Goal: Navigation & Orientation: Find specific page/section

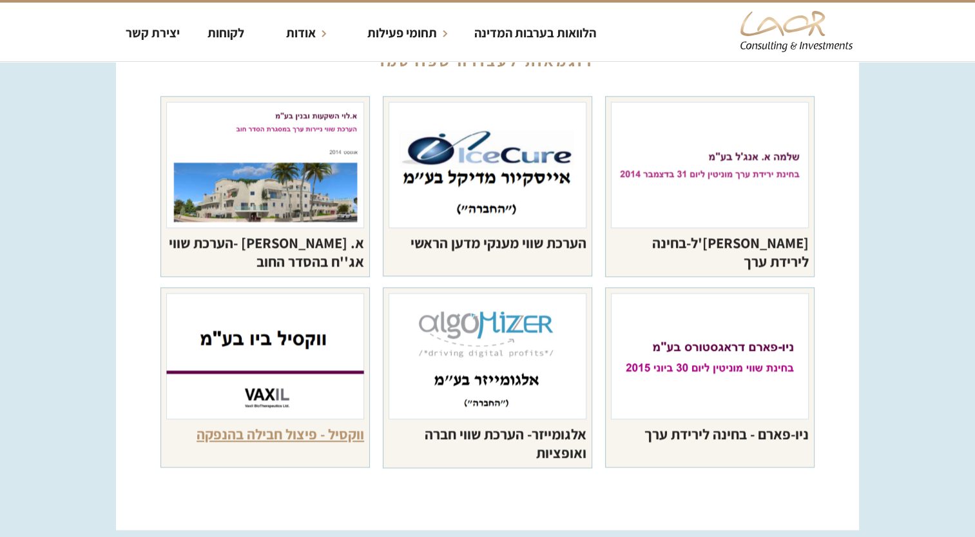
scroll to position [1611, 0]
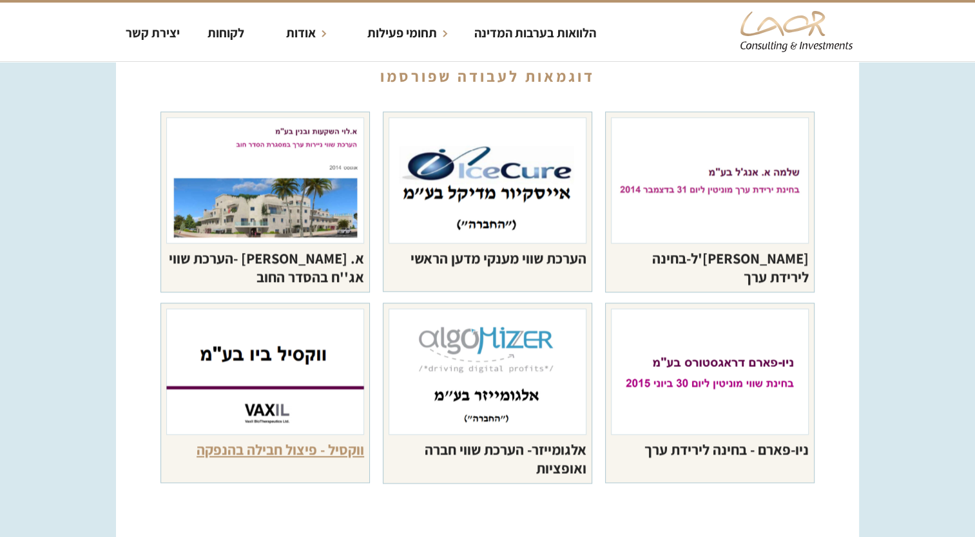
click at [364, 440] on div "ווקסיל - פיצול חבילה בהנפקה" at bounding box center [265, 449] width 198 height 19
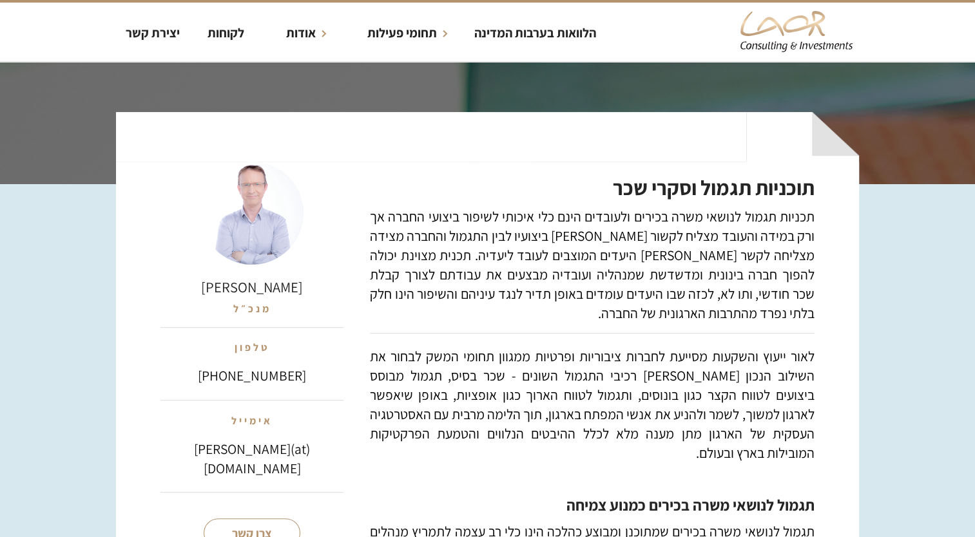
scroll to position [64, 0]
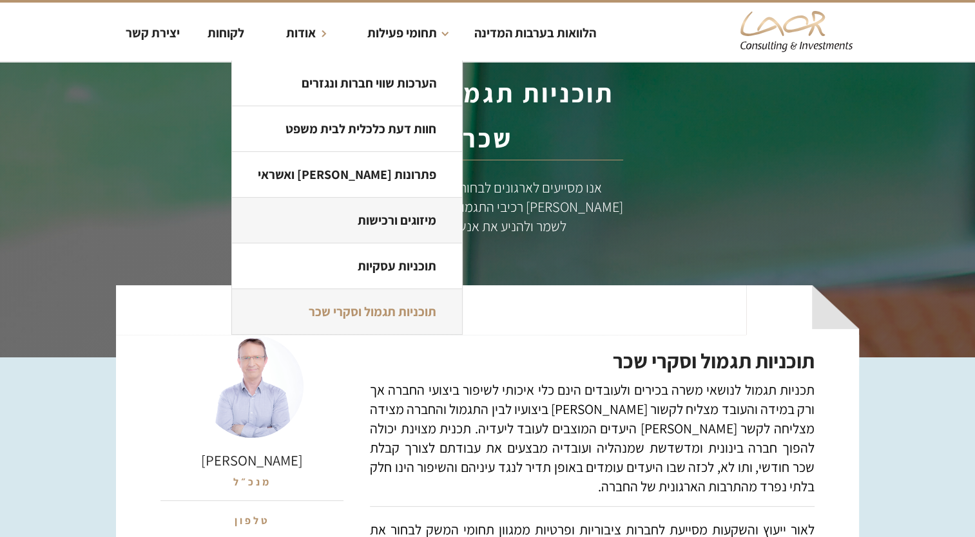
click at [425, 230] on link "מיזוגים ורכישות" at bounding box center [347, 221] width 230 height 46
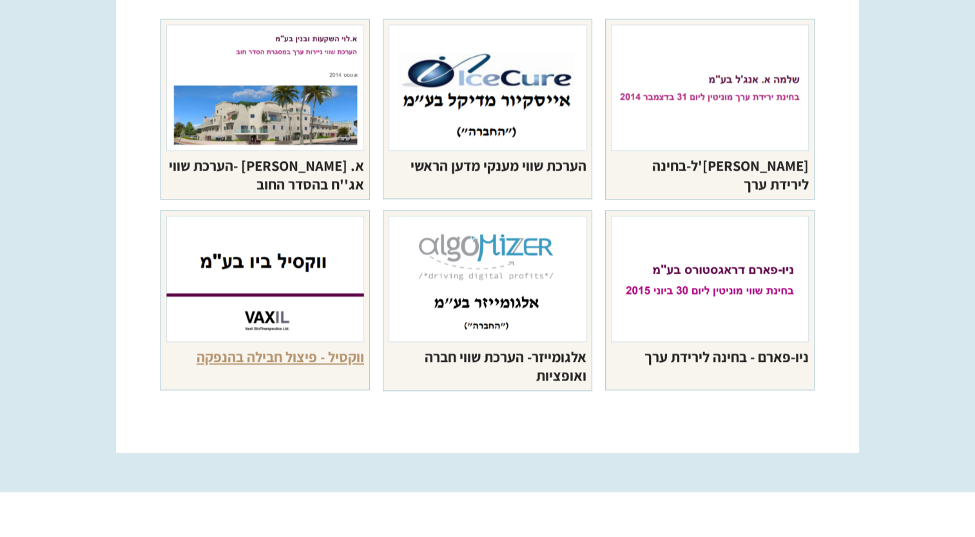
scroll to position [1482, 0]
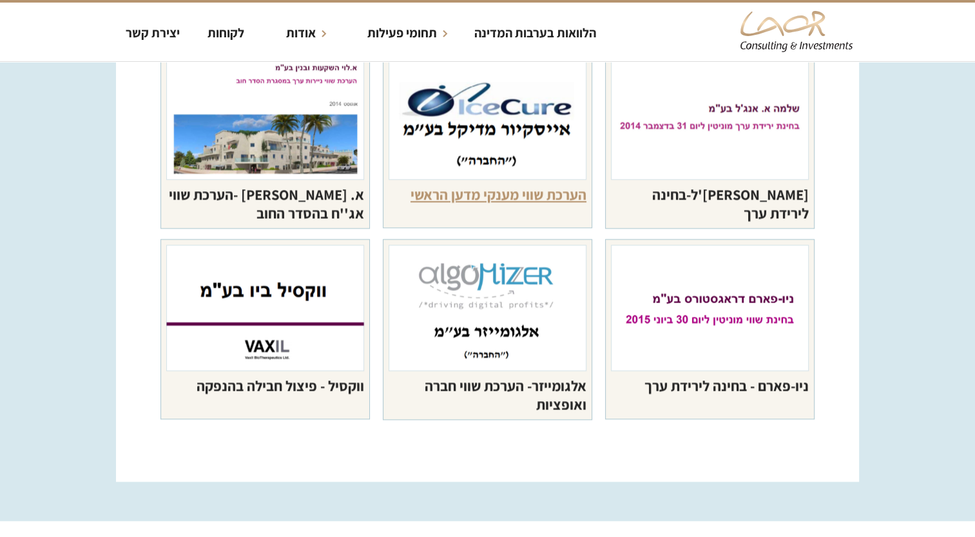
click at [500, 200] on div "הערכת שווי מענקי מדען הראשי" at bounding box center [488, 194] width 198 height 19
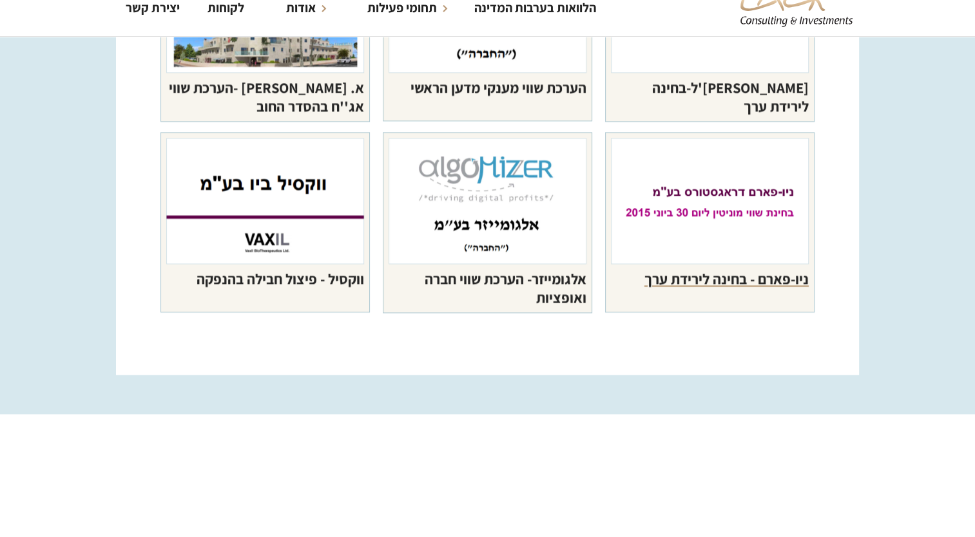
scroll to position [1611, 0]
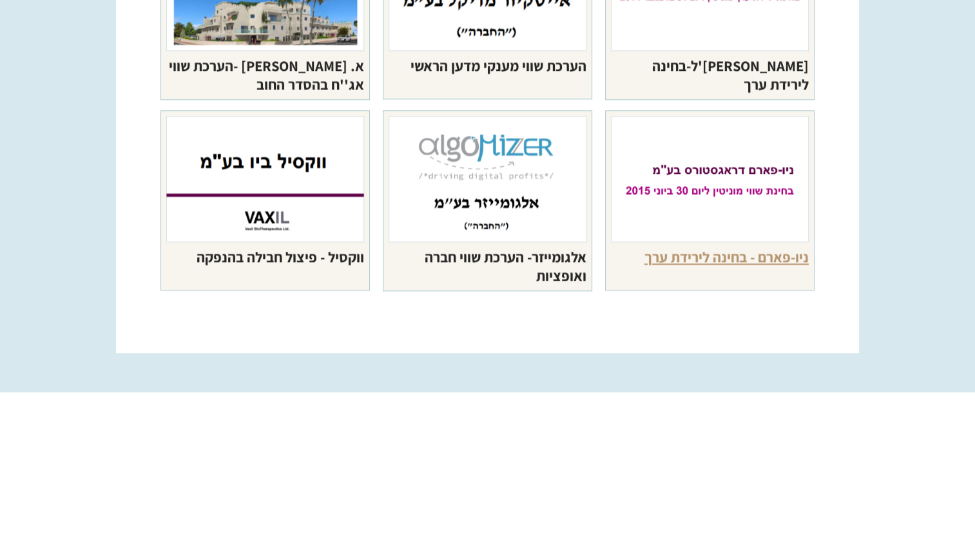
click at [611, 267] on div "ניו-פארם - בחינה לירידת ערך" at bounding box center [710, 256] width 198 height 19
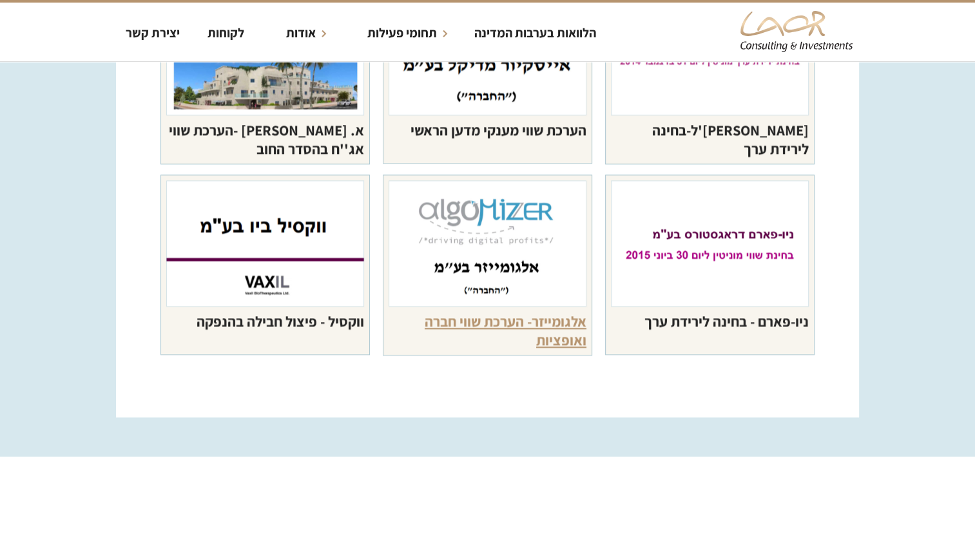
click at [586, 320] on div "אלגומייזר- הערכת שווי חברה ואופציות" at bounding box center [488, 331] width 198 height 38
click at [830, 55] on link "home" at bounding box center [796, 32] width 116 height 58
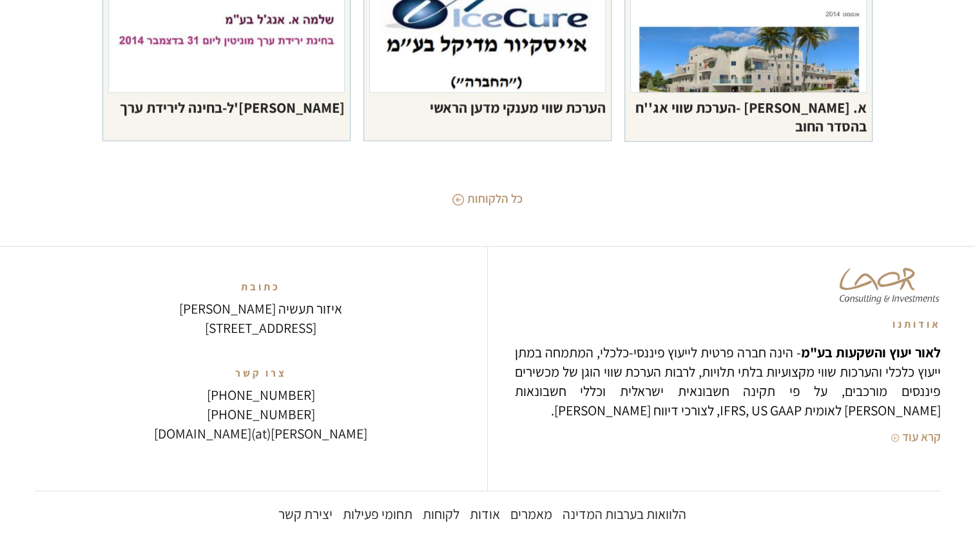
scroll to position [5769, 0]
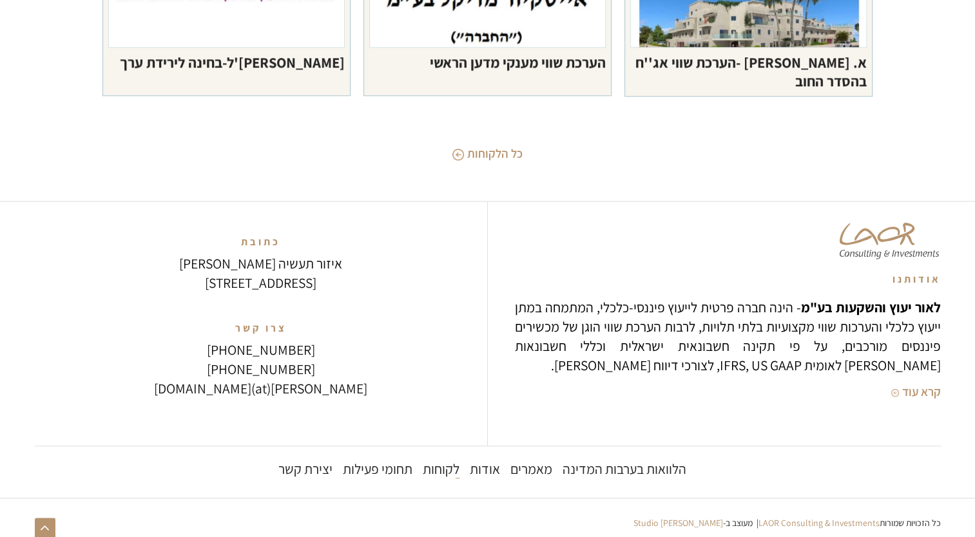
click at [442, 474] on div "לקוחות" at bounding box center [441, 468] width 37 height 19
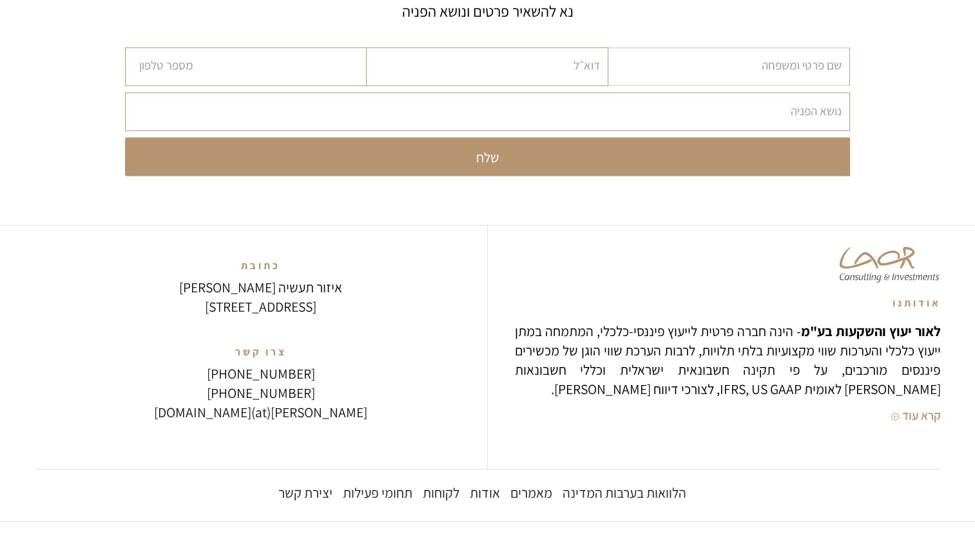
scroll to position [2349, 0]
